Goal: Navigation & Orientation: Find specific page/section

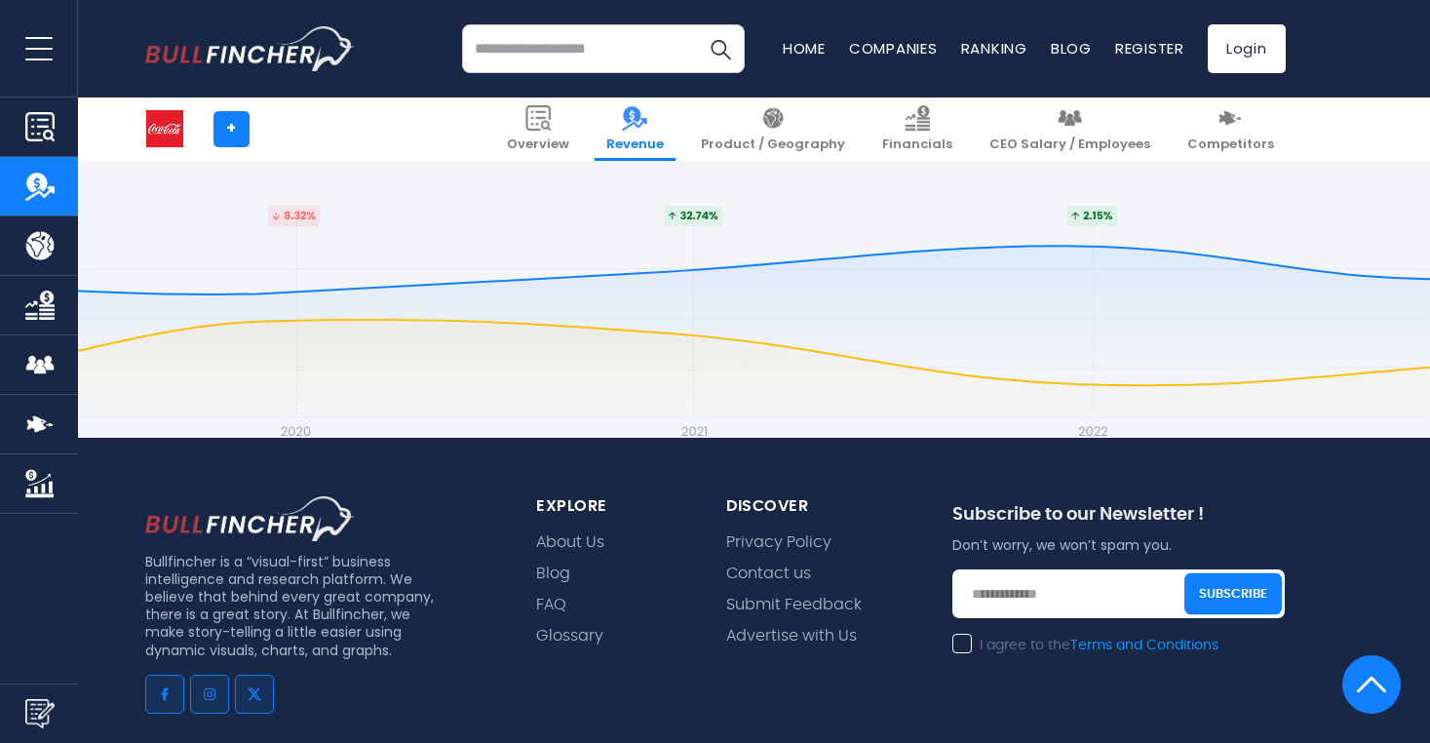
scroll to position [5873, 0]
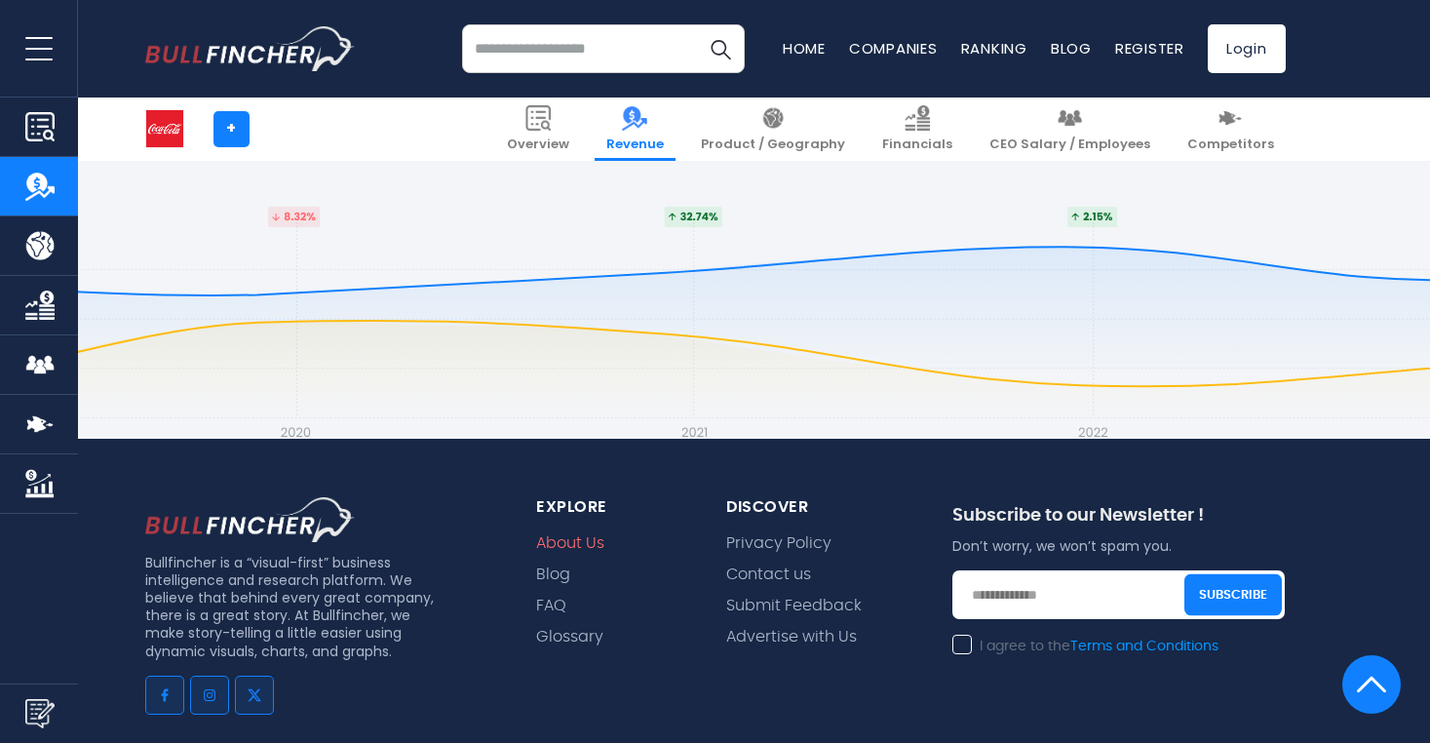
click at [552, 534] on link "About Us" at bounding box center [570, 543] width 68 height 19
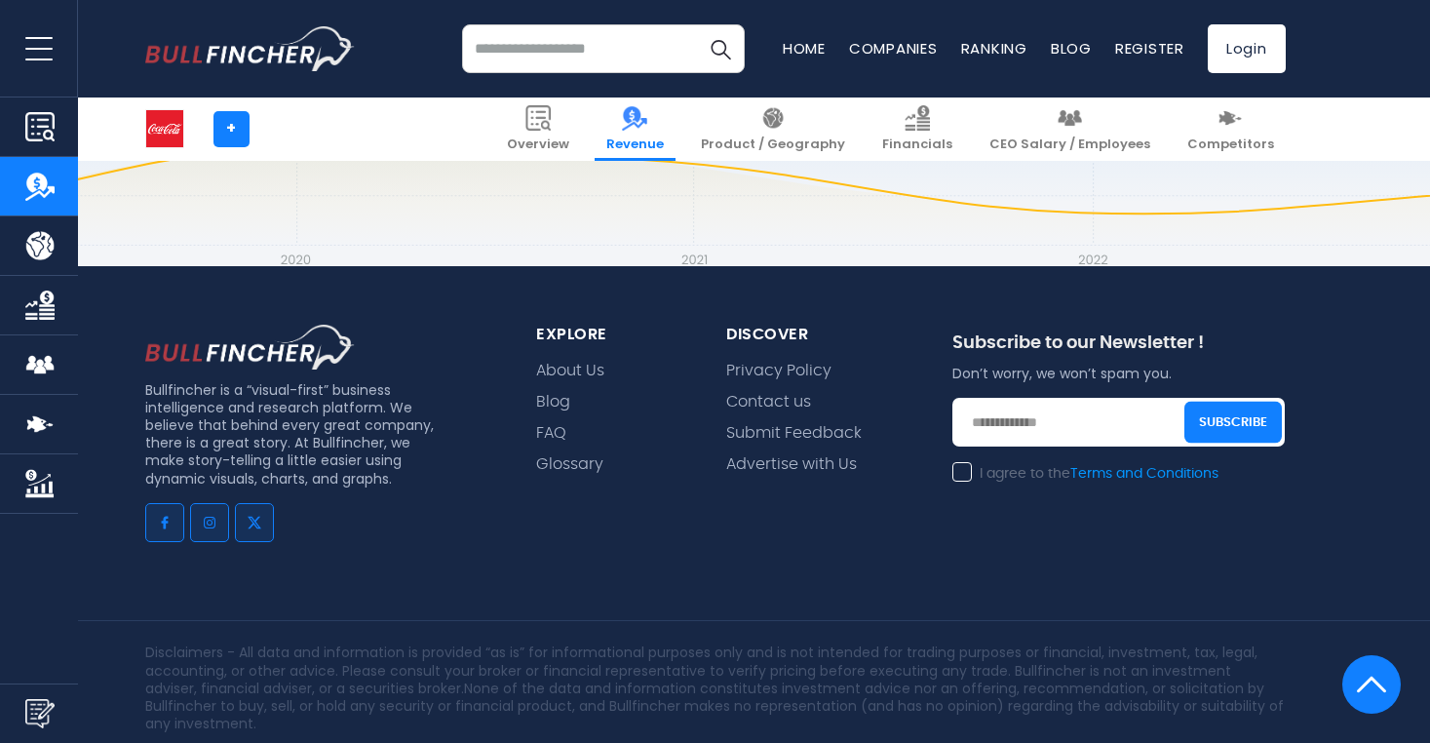
scroll to position [6134, 0]
